Goal: Navigation & Orientation: Find specific page/section

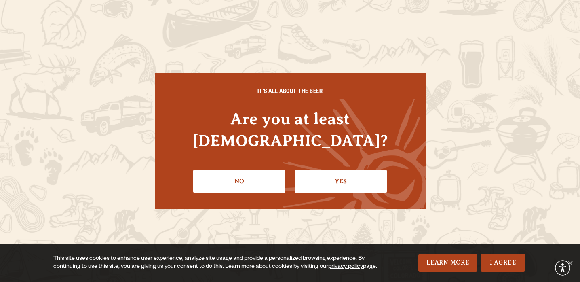
click at [341, 169] on link "Yes" at bounding box center [341, 180] width 92 height 23
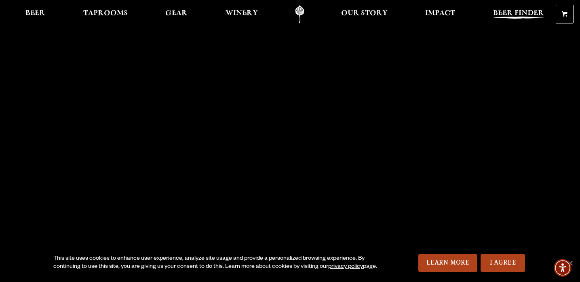
click at [516, 12] on span "Beer Finder" at bounding box center [518, 13] width 51 height 6
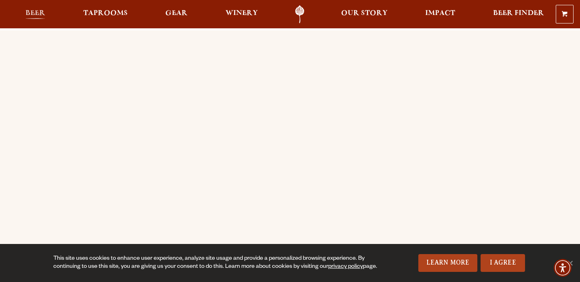
click at [40, 12] on span "Beer" at bounding box center [35, 13] width 20 height 6
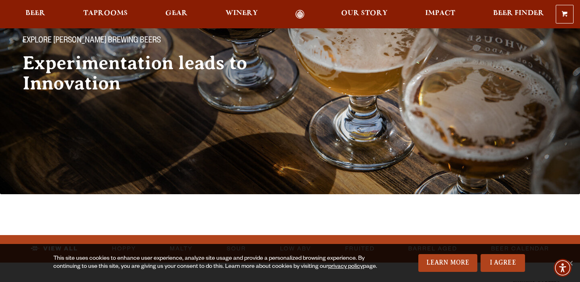
scroll to position [120, 0]
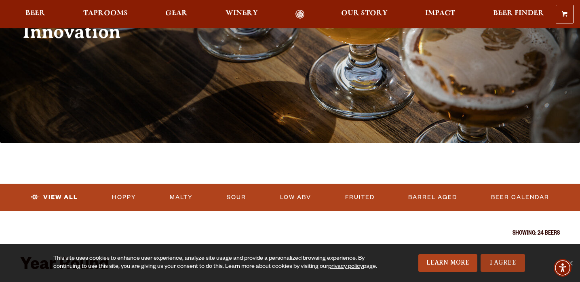
click at [500, 258] on link "I Agree" at bounding box center [502, 263] width 44 height 18
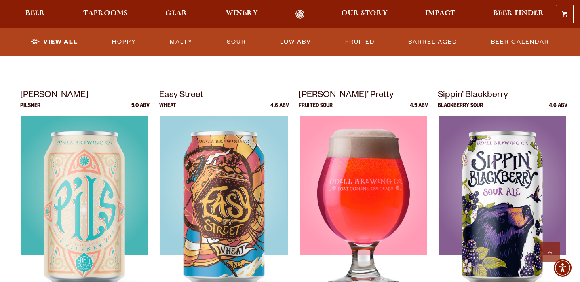
scroll to position [663, 0]
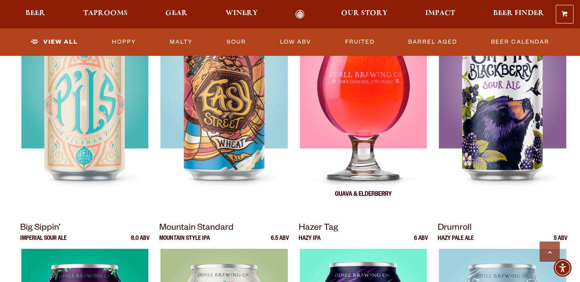
click at [359, 103] on img at bounding box center [363, 110] width 127 height 202
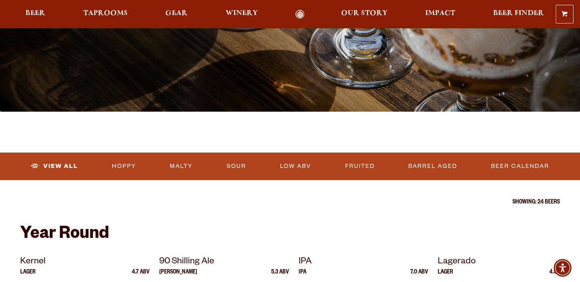
scroll to position [157, 0]
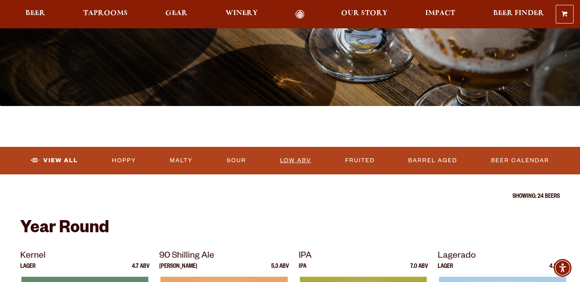
click at [302, 158] on link "Low ABV" at bounding box center [296, 160] width 38 height 19
